Goal: Check status: Check status

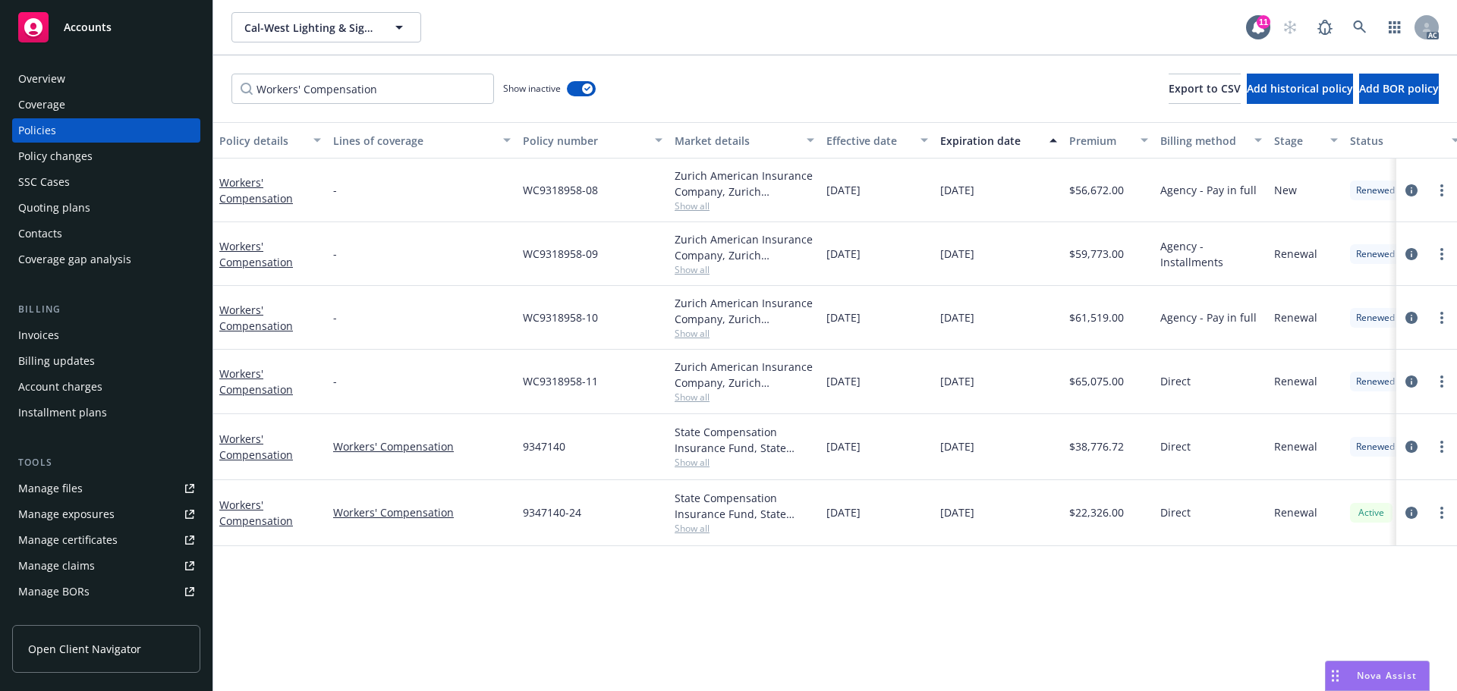
click at [584, 102] on div "Show inactive" at bounding box center [549, 89] width 93 height 30
click at [585, 92] on div "button" at bounding box center [587, 88] width 11 height 11
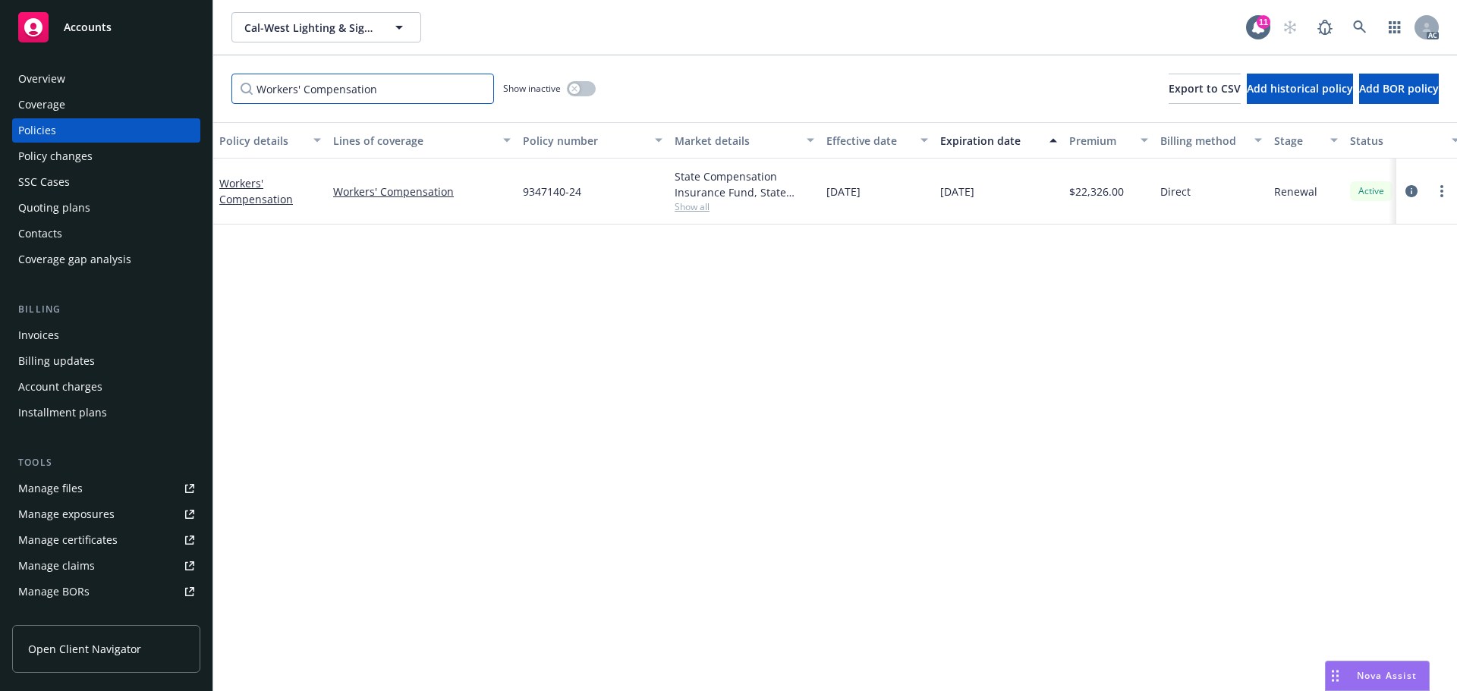
drag, startPoint x: 258, startPoint y: 90, endPoint x: 177, endPoint y: 90, distance: 81.2
click at [177, 90] on div "Accounts Overview Coverage Policies Policy changes SSC Cases Quoting plans Cont…" at bounding box center [728, 345] width 1457 height 691
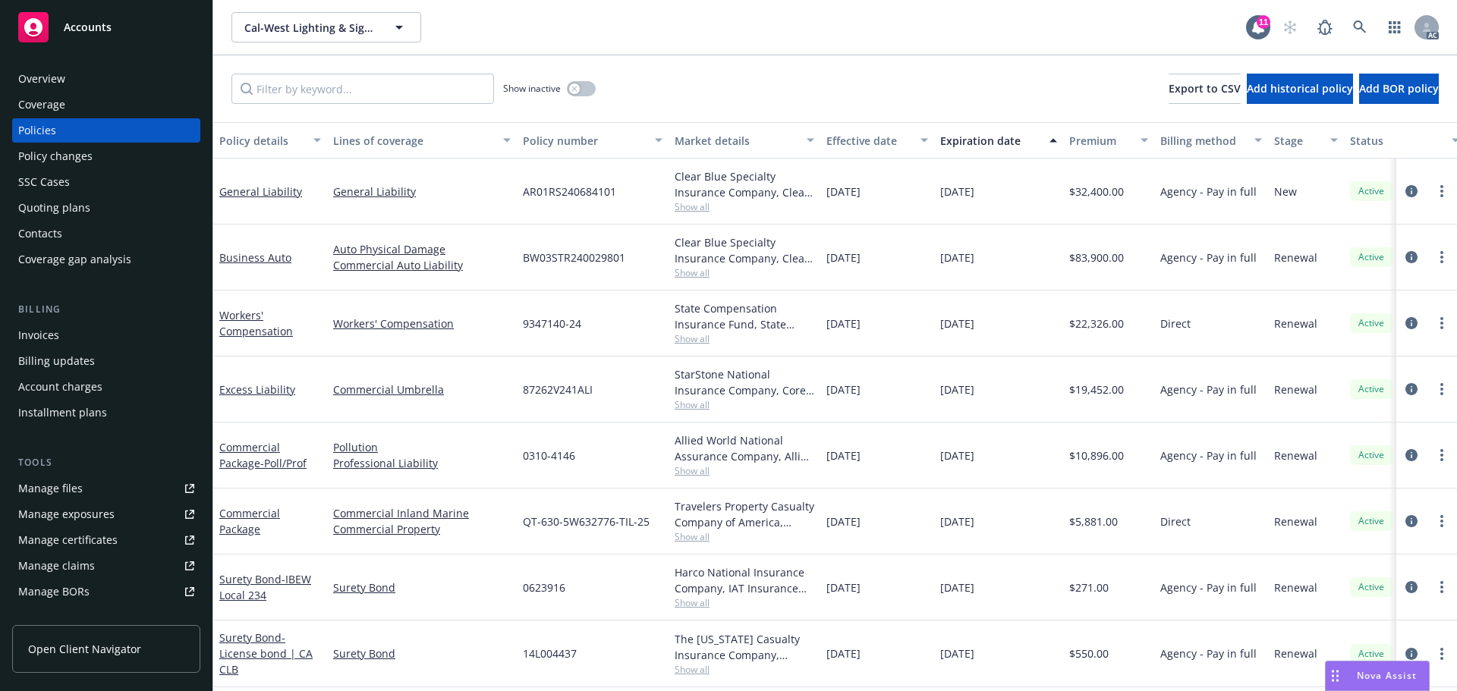
click at [640, 351] on div "9347140-24" at bounding box center [593, 324] width 152 height 66
drag, startPoint x: 1002, startPoint y: 256, endPoint x: 933, endPoint y: 263, distance: 69.3
click at [933, 263] on div "Business Auto Auto Physical Damage Commercial Auto Liability BW03STR240029801 C…" at bounding box center [945, 258] width 1465 height 66
copy div "10/01/2025"
drag, startPoint x: 990, startPoint y: 186, endPoint x: 943, endPoint y: 190, distance: 46.5
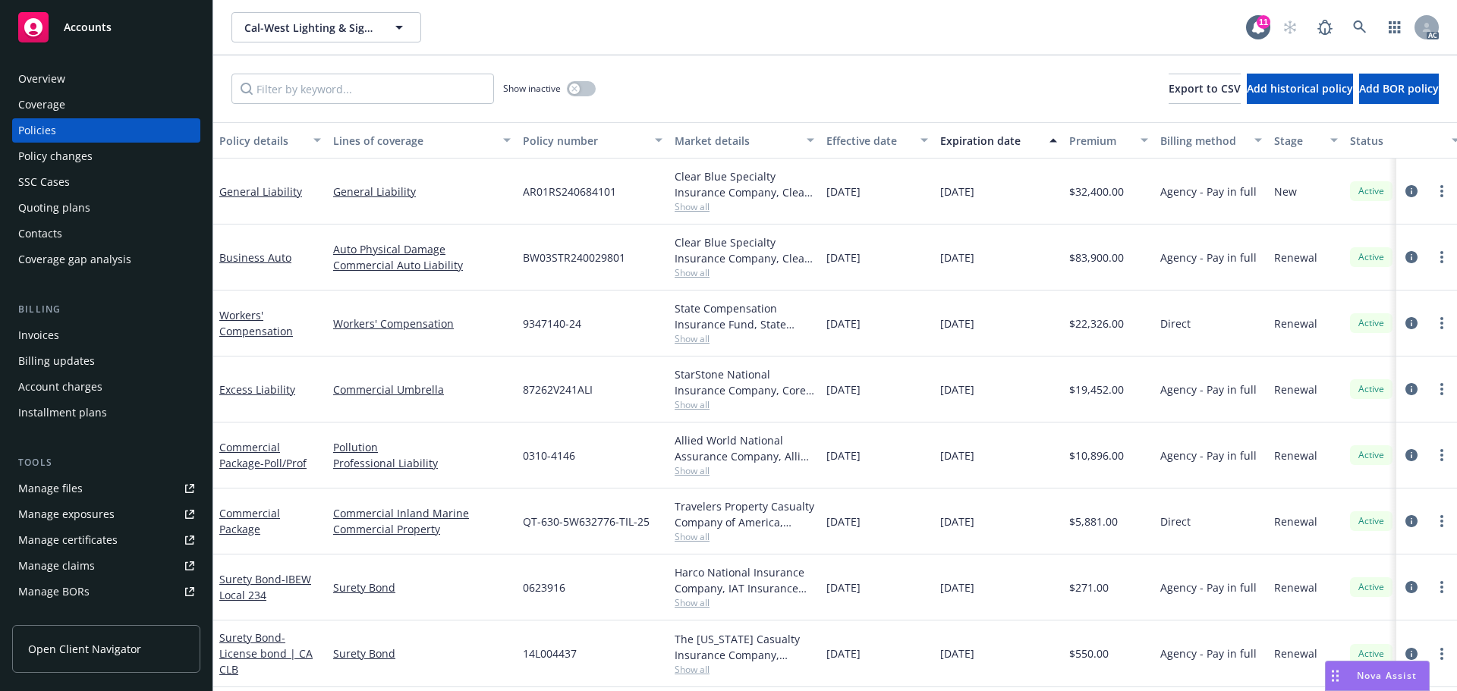
click at [943, 190] on div "10/01/2025" at bounding box center [998, 192] width 129 height 66
copy span "10/01/2025"
drag, startPoint x: 1007, startPoint y: 327, endPoint x: 945, endPoint y: 332, distance: 62.4
click at [945, 332] on div "10/01/2025" at bounding box center [998, 324] width 129 height 66
click at [939, 325] on div "10/01/2025" at bounding box center [998, 324] width 129 height 66
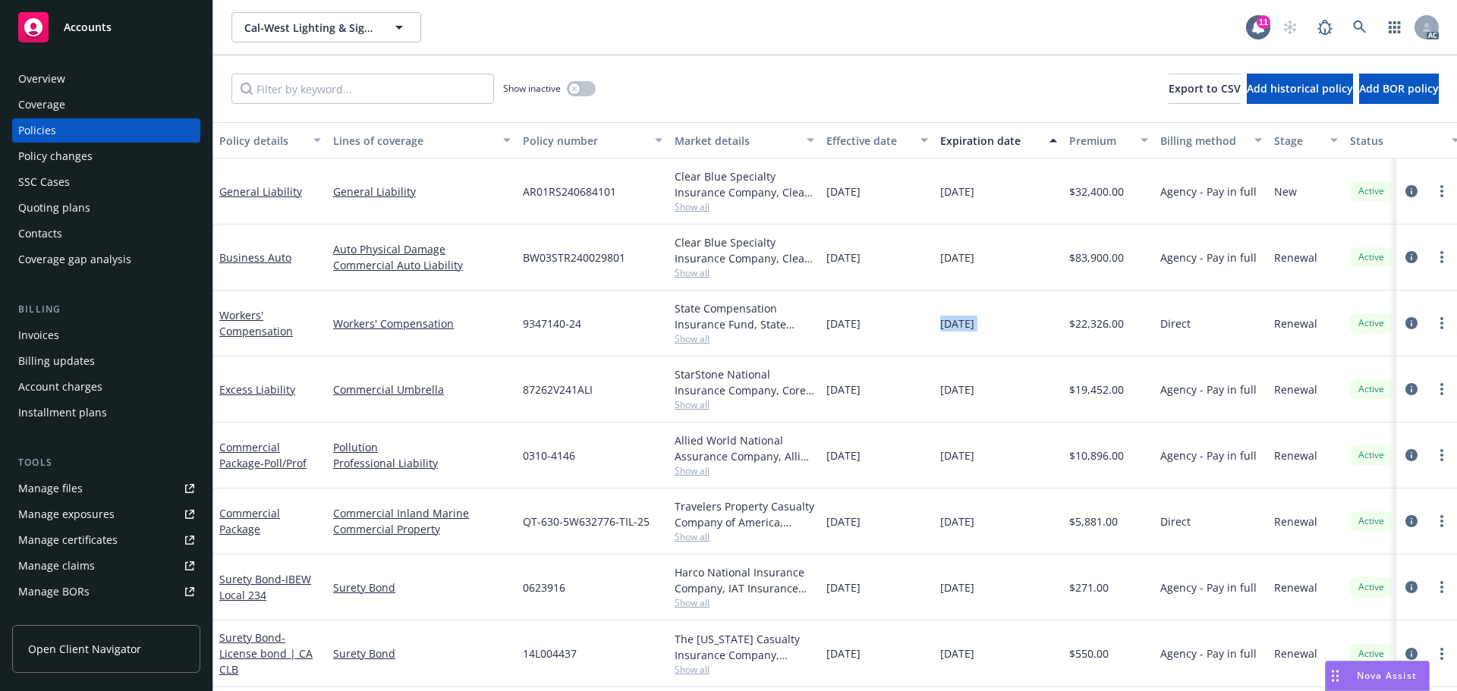
drag, startPoint x: 942, startPoint y: 325, endPoint x: 1005, endPoint y: 321, distance: 63.1
click at [1005, 321] on div "10/01/2025" at bounding box center [998, 324] width 129 height 66
copy span "10/01/2025"
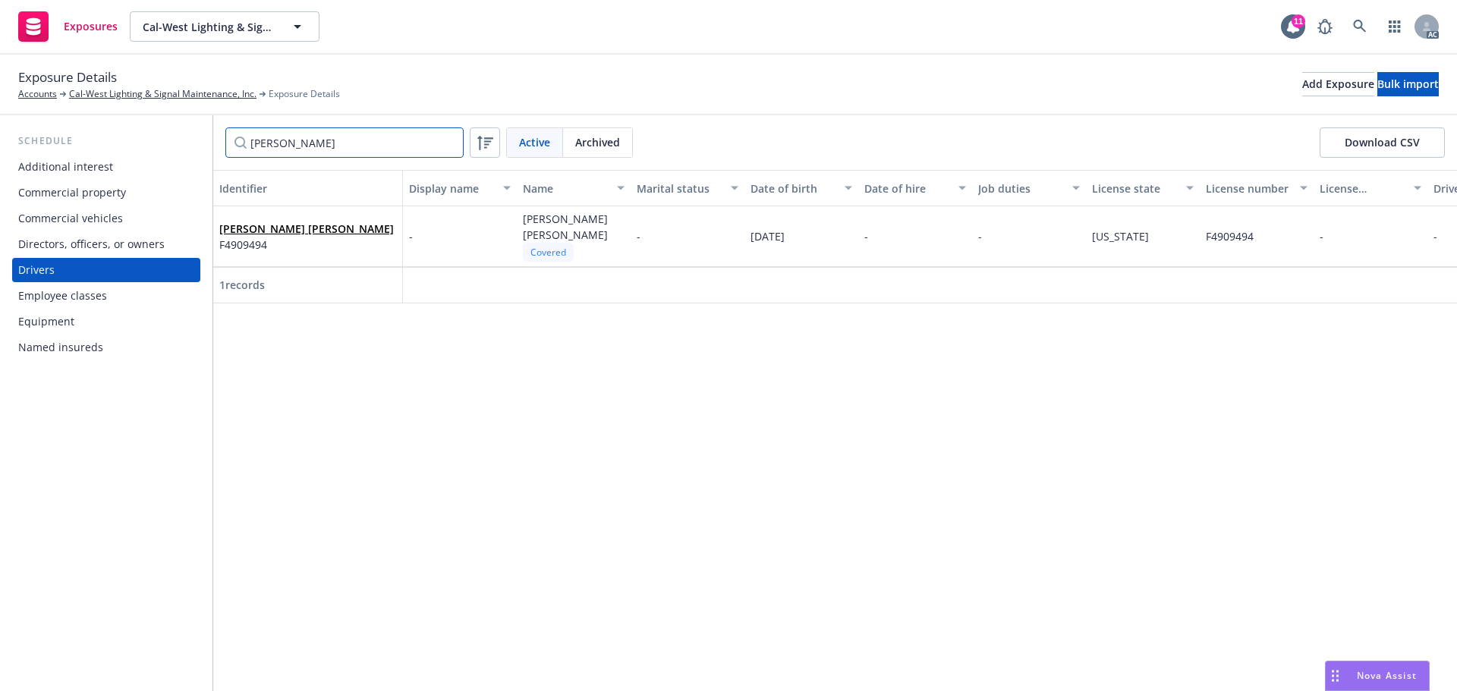
drag, startPoint x: 287, startPoint y: 150, endPoint x: 194, endPoint y: 149, distance: 93.3
click at [194, 149] on div "Schedule Additional interest Commercial property Commercial vehicles Directors,…" at bounding box center [728, 403] width 1457 height 576
